Goal: Information Seeking & Learning: Find specific fact

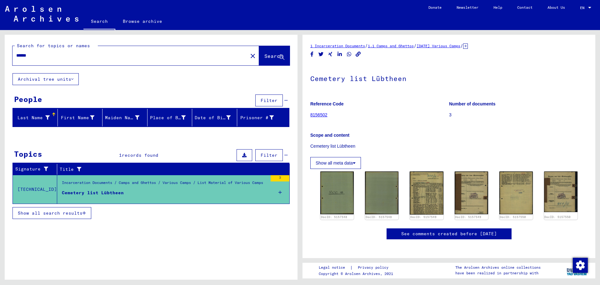
click at [38, 52] on div "******" at bounding box center [129, 55] width 232 height 14
click at [38, 55] on input "******" at bounding box center [130, 55] width 228 height 7
drag, startPoint x: 211, startPoint y: 62, endPoint x: 0, endPoint y: 38, distance: 212.8
click at [0, 38] on div "Search for topics or names ****** close Search Archival tree units People Filte…" at bounding box center [150, 155] width 300 height 250
drag, startPoint x: 54, startPoint y: 53, endPoint x: 49, endPoint y: 57, distance: 6.3
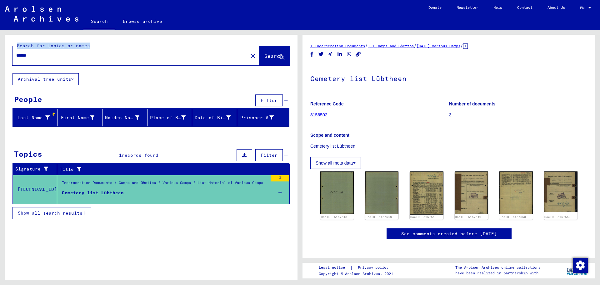
click at [54, 53] on input "******" at bounding box center [130, 55] width 228 height 7
click at [47, 55] on input "******" at bounding box center [130, 55] width 228 height 7
drag, startPoint x: 46, startPoint y: 55, endPoint x: 0, endPoint y: 59, distance: 46.1
click at [0, 59] on div "Search for topics or names ****** close Search Archival tree units People Filte…" at bounding box center [150, 155] width 300 height 250
type input "********"
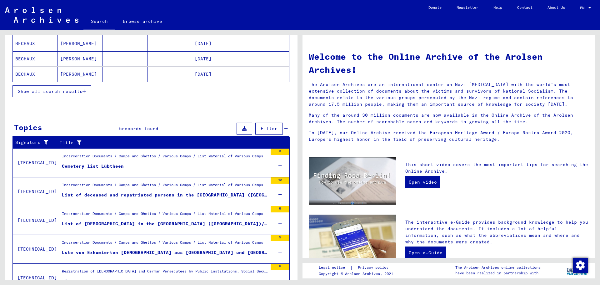
scroll to position [153, 0]
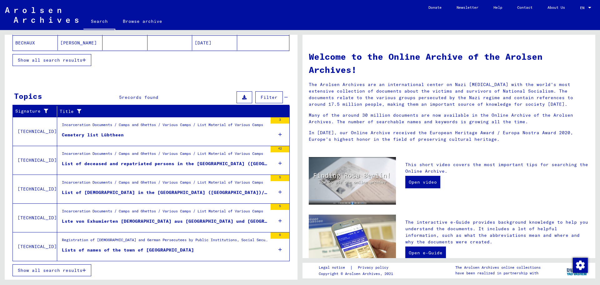
click at [137, 164] on div "List of deceased and repatriated persons in the [GEOGRAPHIC_DATA] ([GEOGRAPHIC_…" at bounding box center [165, 163] width 206 height 7
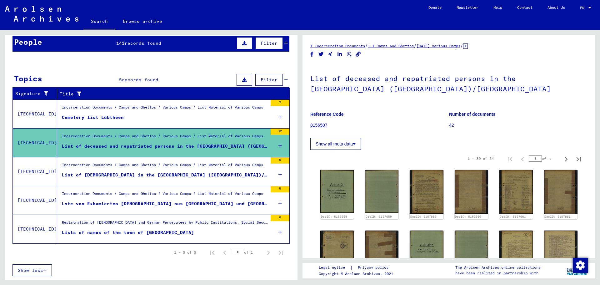
scroll to position [31, 0]
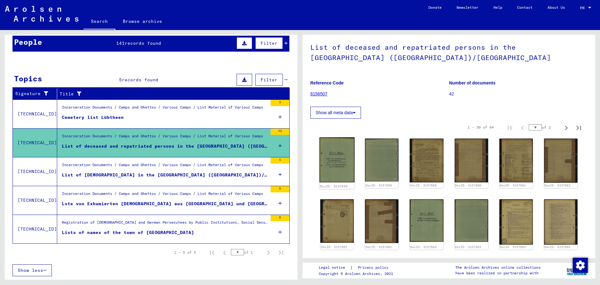
click at [342, 166] on img at bounding box center [337, 159] width 35 height 45
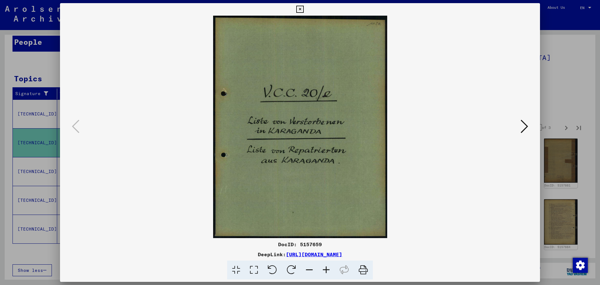
click at [522, 125] on icon at bounding box center [525, 126] width 8 height 15
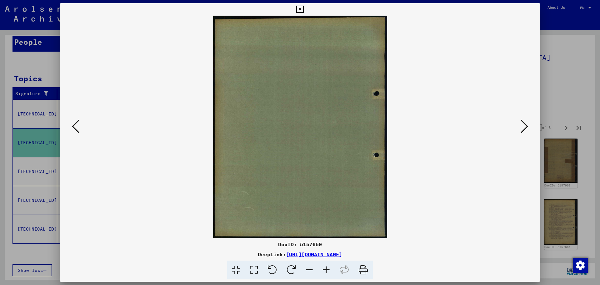
click at [522, 125] on icon at bounding box center [525, 126] width 8 height 15
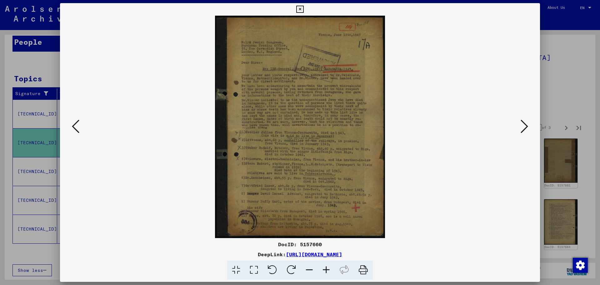
click at [522, 125] on icon at bounding box center [525, 126] width 8 height 15
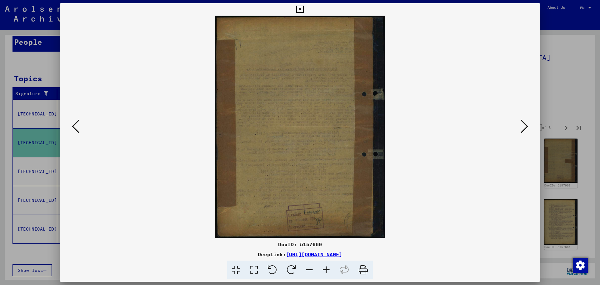
click at [522, 125] on icon at bounding box center [525, 126] width 8 height 15
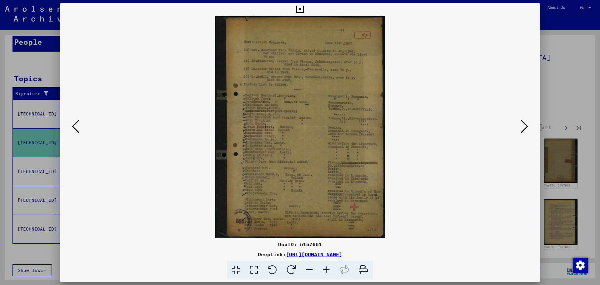
click at [522, 125] on icon at bounding box center [525, 126] width 8 height 15
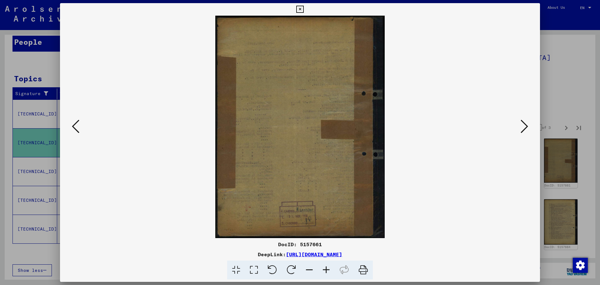
click at [522, 125] on icon at bounding box center [525, 126] width 8 height 15
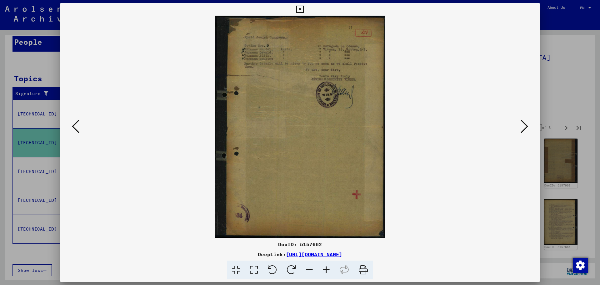
click at [522, 125] on icon at bounding box center [525, 126] width 8 height 15
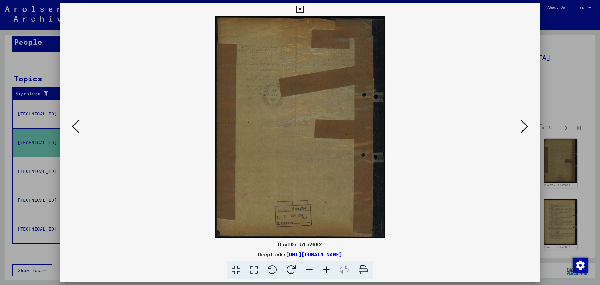
click at [522, 125] on icon at bounding box center [525, 126] width 8 height 15
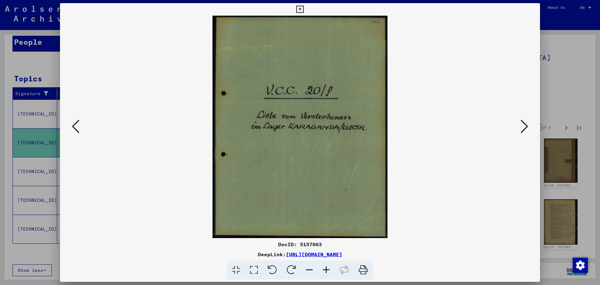
click at [522, 125] on icon at bounding box center [525, 126] width 8 height 15
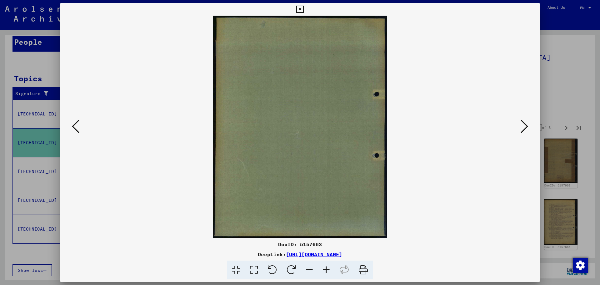
click at [522, 125] on icon at bounding box center [525, 126] width 8 height 15
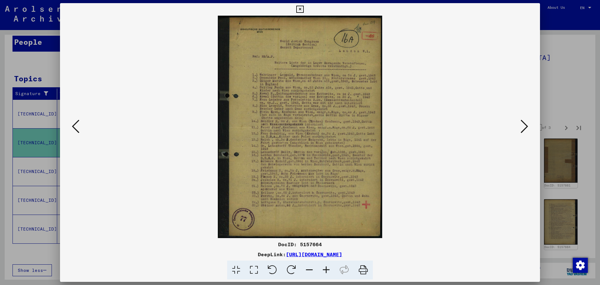
click at [522, 125] on icon at bounding box center [525, 126] width 8 height 15
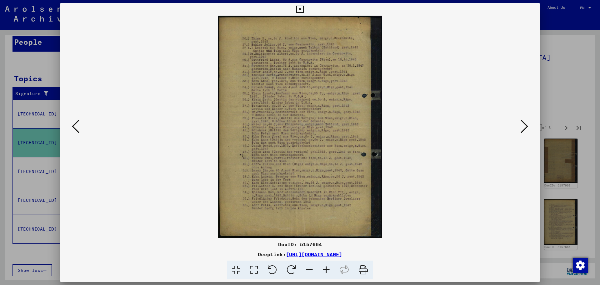
click at [522, 125] on icon at bounding box center [525, 126] width 8 height 15
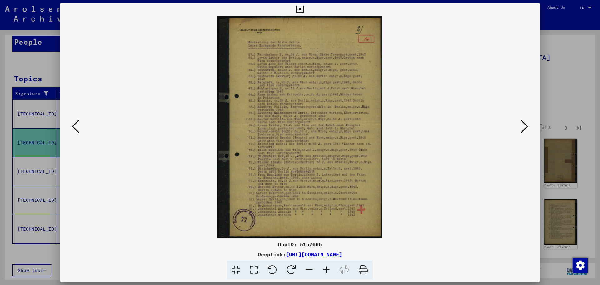
click at [522, 125] on icon at bounding box center [525, 126] width 8 height 15
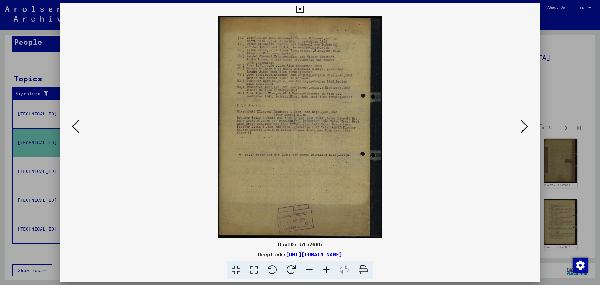
click at [522, 125] on icon at bounding box center [525, 126] width 8 height 15
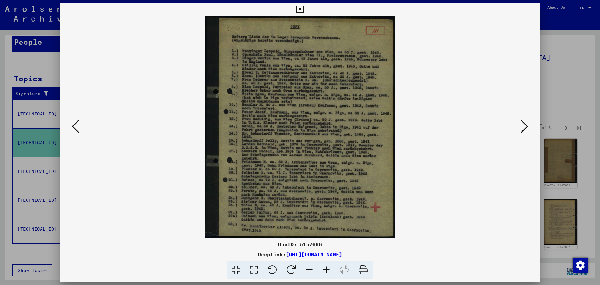
click at [522, 125] on icon at bounding box center [525, 126] width 8 height 15
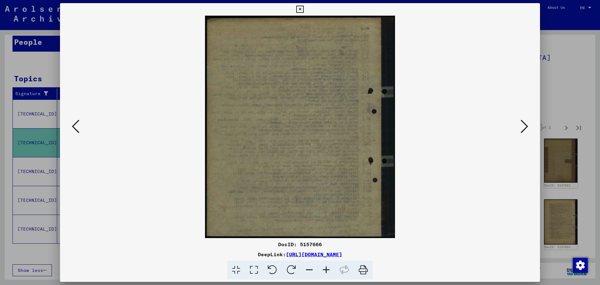
click at [522, 125] on icon at bounding box center [525, 126] width 8 height 15
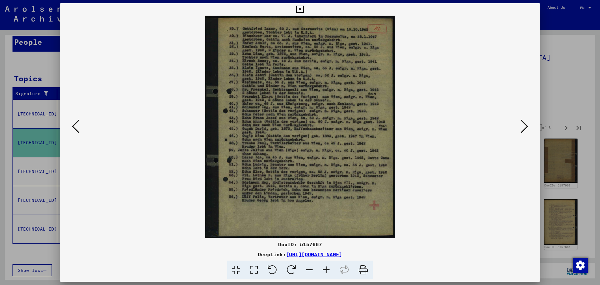
click at [522, 125] on icon at bounding box center [525, 126] width 8 height 15
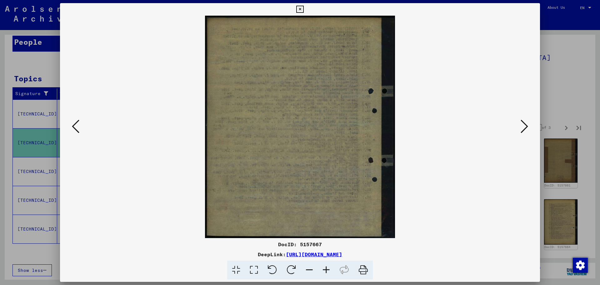
click at [522, 125] on icon at bounding box center [525, 126] width 8 height 15
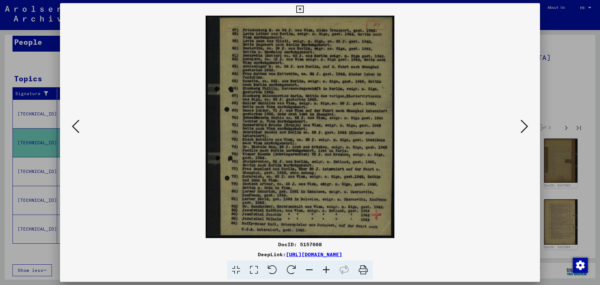
click at [303, 9] on icon at bounding box center [299, 10] width 7 height 8
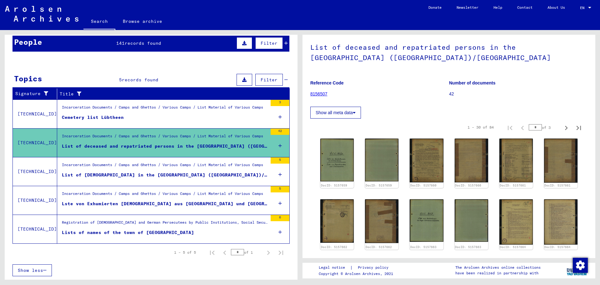
click at [120, 232] on div "Lists of names of the town of [GEOGRAPHIC_DATA]" at bounding box center [128, 232] width 132 height 7
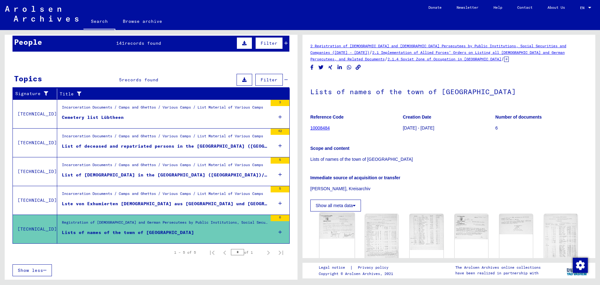
scroll to position [31, 0]
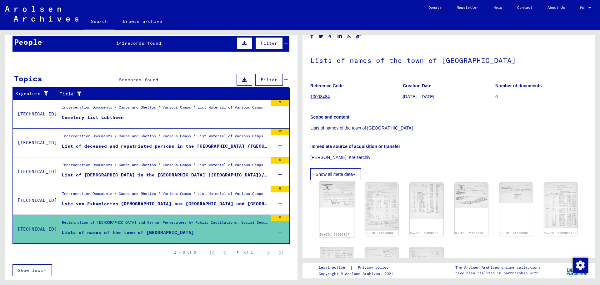
click at [334, 202] on img at bounding box center [337, 194] width 35 height 26
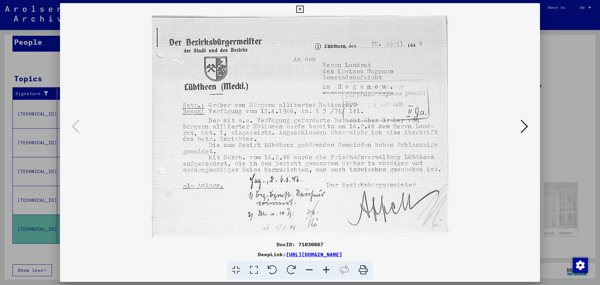
click at [525, 128] on icon at bounding box center [525, 126] width 8 height 15
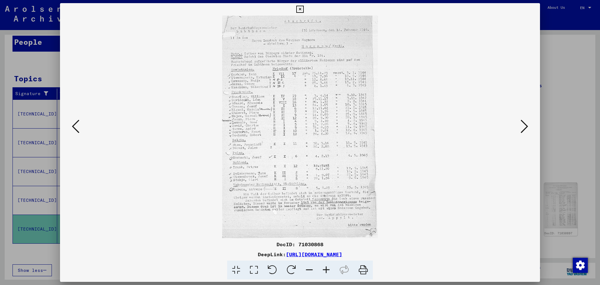
click at [525, 128] on icon at bounding box center [525, 126] width 8 height 15
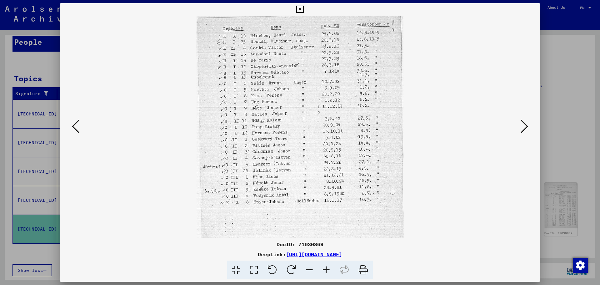
click at [525, 128] on icon at bounding box center [525, 126] width 8 height 15
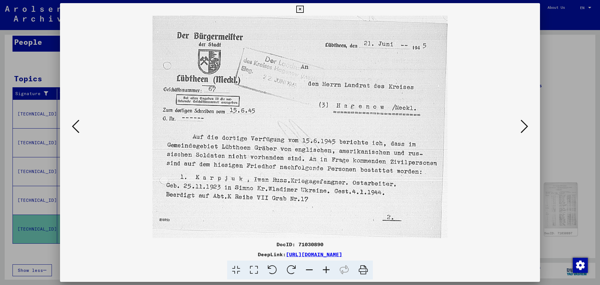
click at [525, 128] on icon at bounding box center [525, 126] width 8 height 15
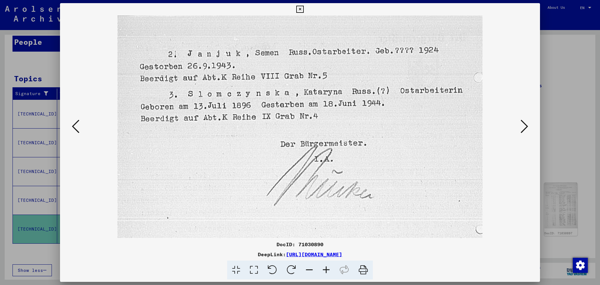
click at [525, 128] on icon at bounding box center [525, 126] width 8 height 15
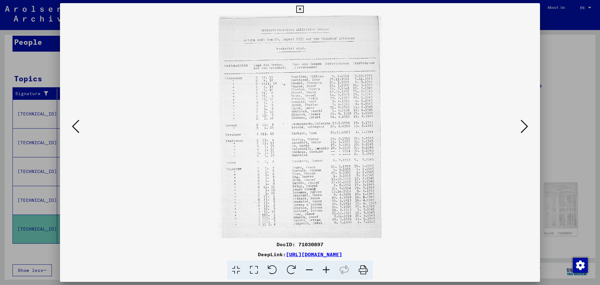
click at [525, 128] on icon at bounding box center [525, 126] width 8 height 15
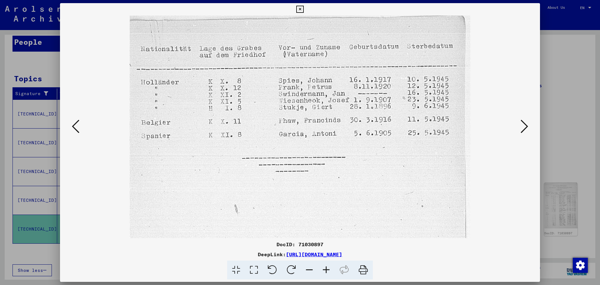
click at [525, 128] on icon at bounding box center [525, 126] width 8 height 15
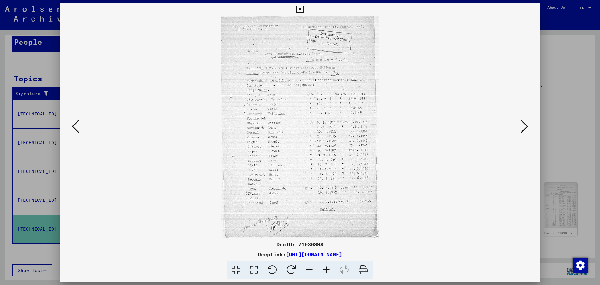
click at [525, 128] on icon at bounding box center [525, 126] width 8 height 15
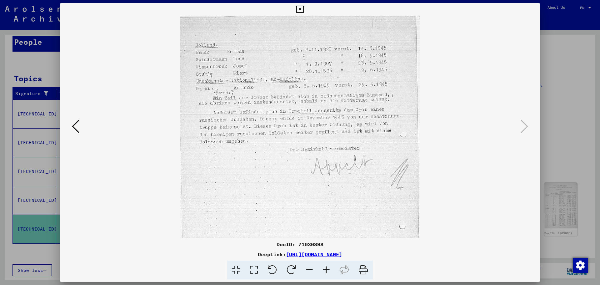
click at [301, 8] on icon at bounding box center [299, 10] width 7 height 8
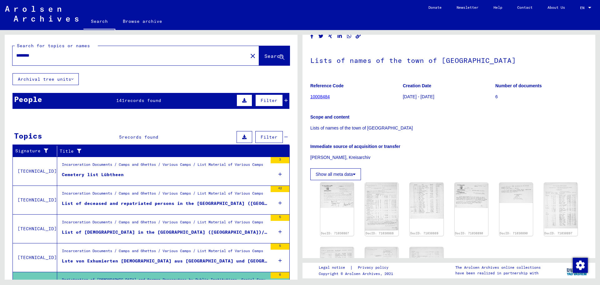
scroll to position [94, 0]
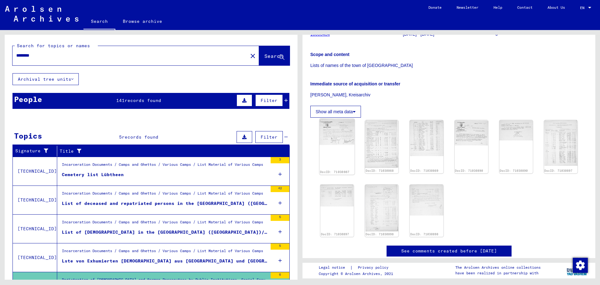
click at [334, 132] on img at bounding box center [337, 132] width 35 height 26
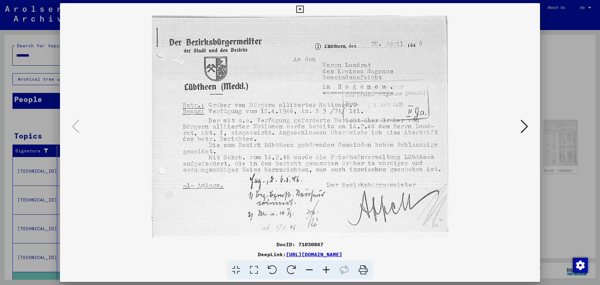
click at [528, 127] on icon at bounding box center [525, 126] width 8 height 15
